Goal: Information Seeking & Learning: Learn about a topic

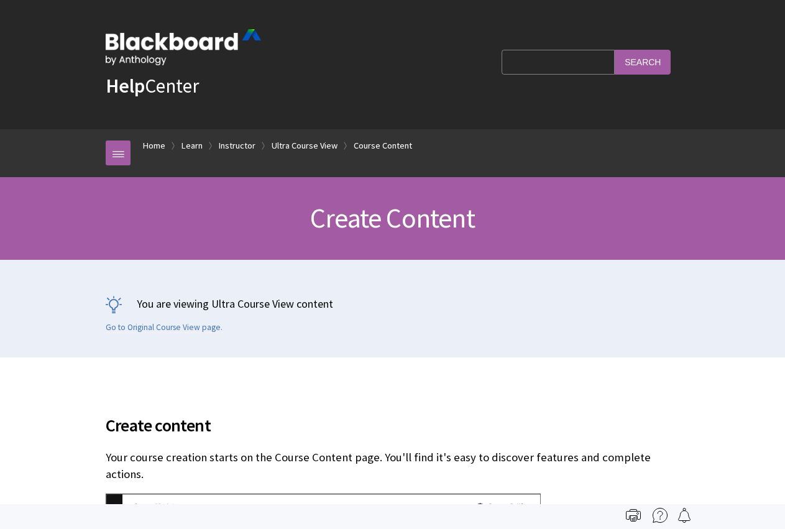
scroll to position [1866, 0]
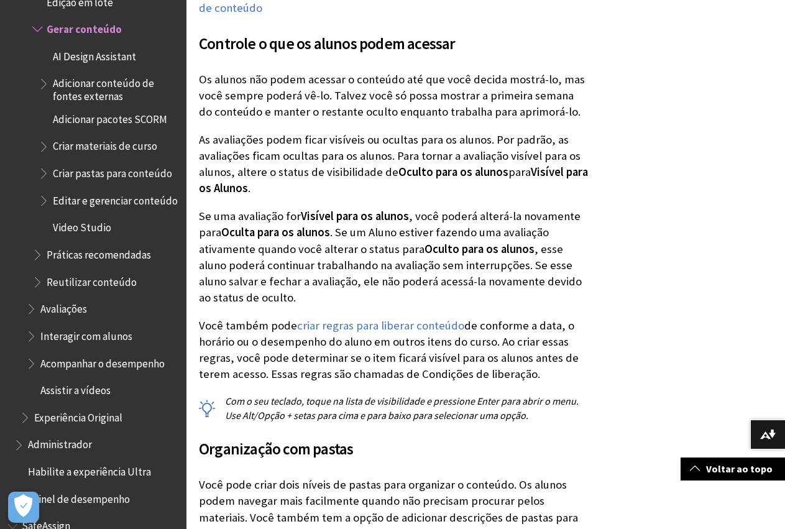
scroll to position [1638, 0]
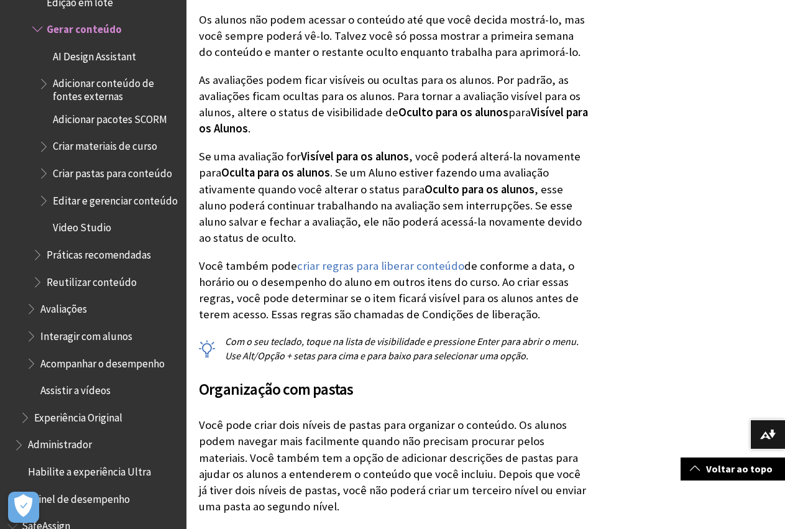
click at [123, 143] on span "Criar materiais de curso" at bounding box center [105, 144] width 104 height 17
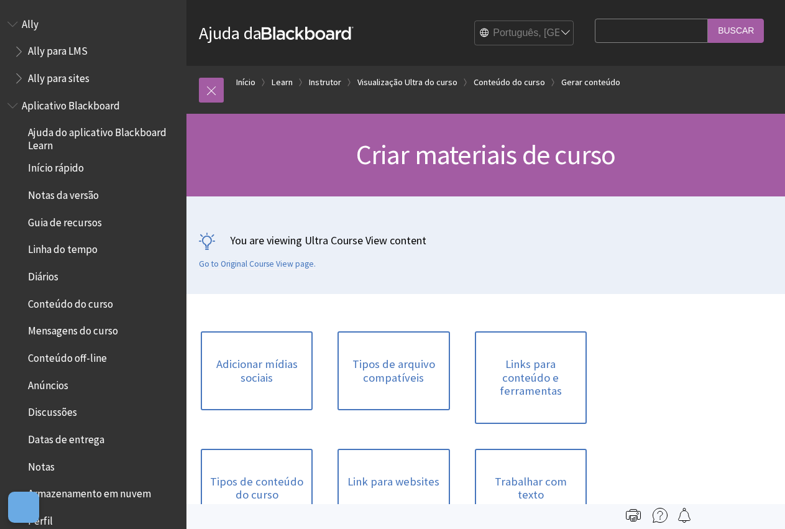
scroll to position [1863, 0]
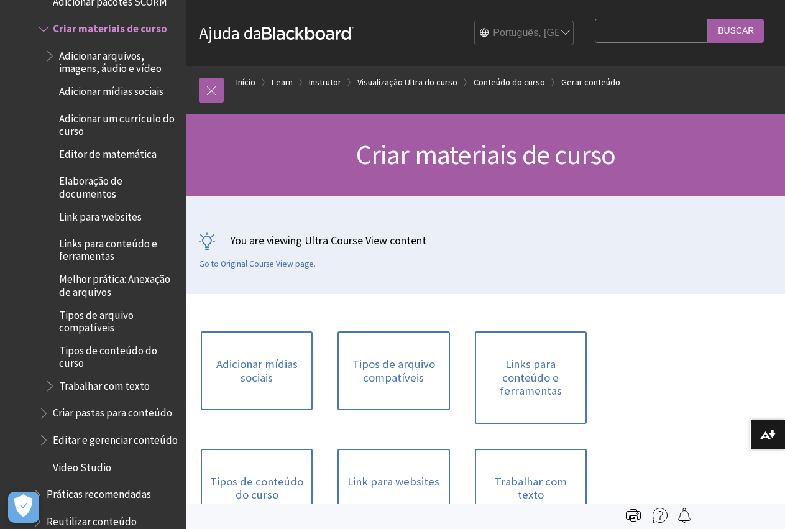
click at [632, 36] on input "Search Query" at bounding box center [651, 31] width 113 height 24
type input "m"
type input "sumários"
click at [708, 19] on input "Buscar" at bounding box center [736, 31] width 56 height 24
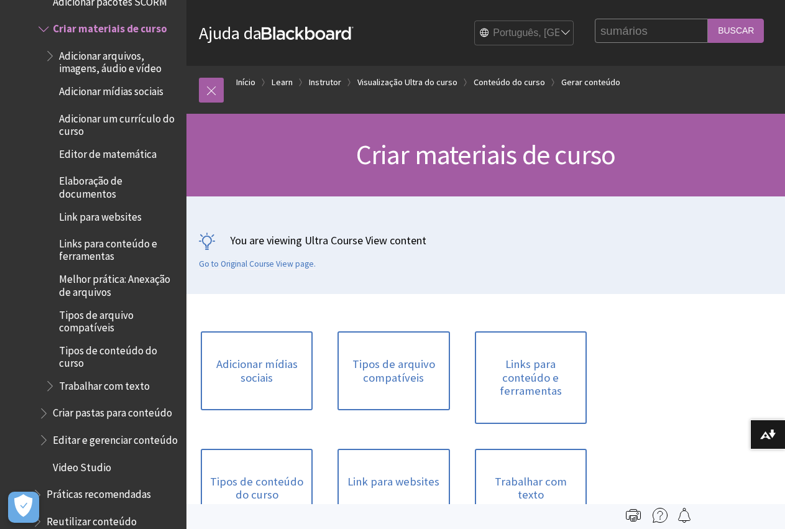
click at [738, 34] on input "Buscar" at bounding box center [736, 31] width 56 height 24
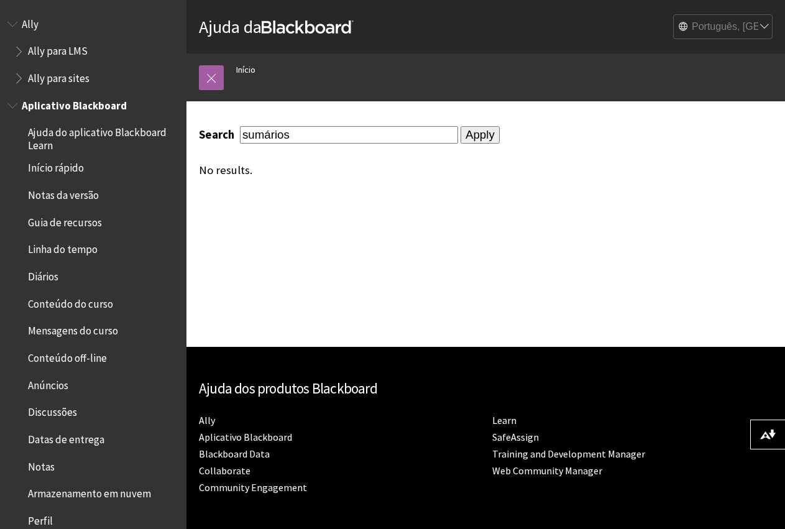
click at [99, 303] on span "Conteúdo do curso" at bounding box center [70, 302] width 85 height 17
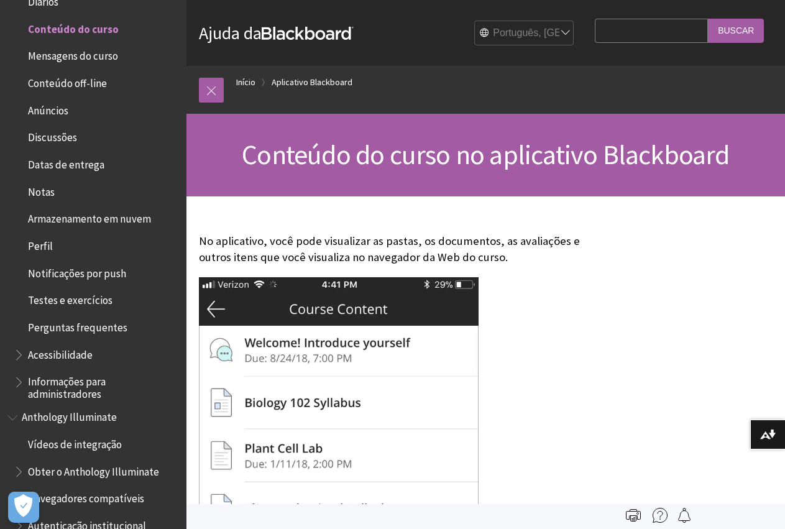
click at [69, 354] on span "Acessibilidade" at bounding box center [60, 353] width 65 height 17
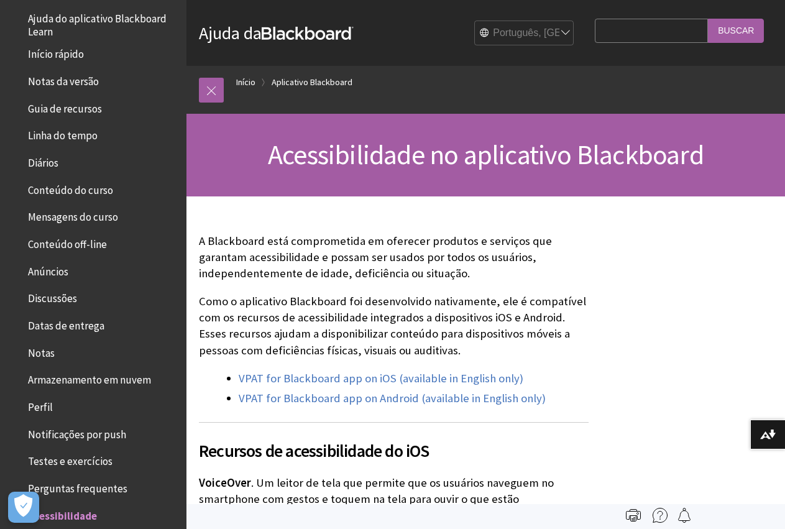
scroll to position [109, 0]
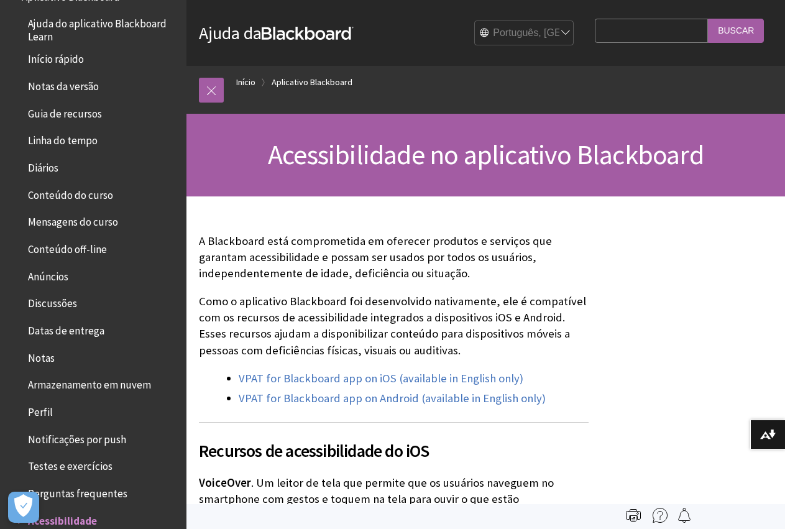
click at [42, 164] on span "Diários" at bounding box center [43, 165] width 30 height 17
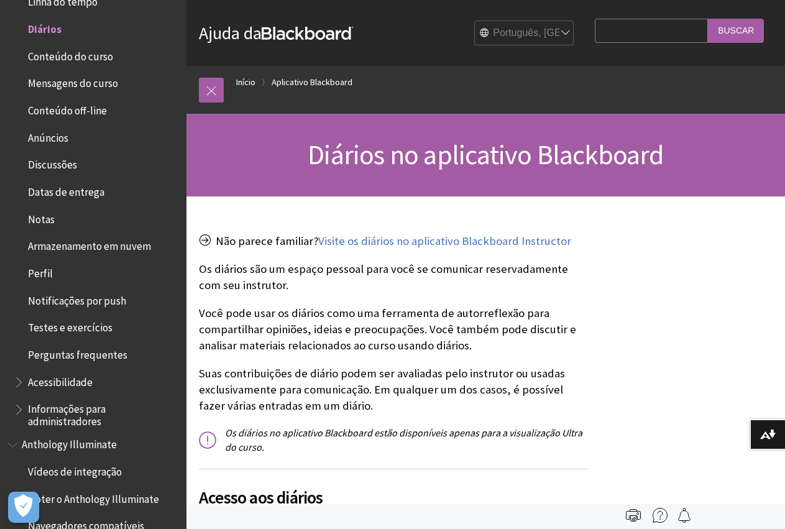
paste input "Programa Detalhado"
type input "Programa Detalhado"
click at [708, 19] on input "Buscar" at bounding box center [736, 31] width 56 height 24
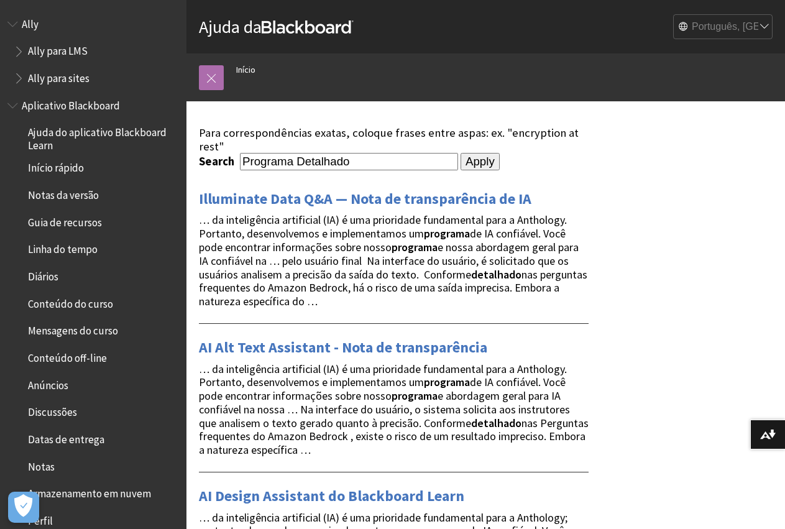
click at [208, 78] on link at bounding box center [211, 77] width 25 height 25
